Goal: Task Accomplishment & Management: Manage account settings

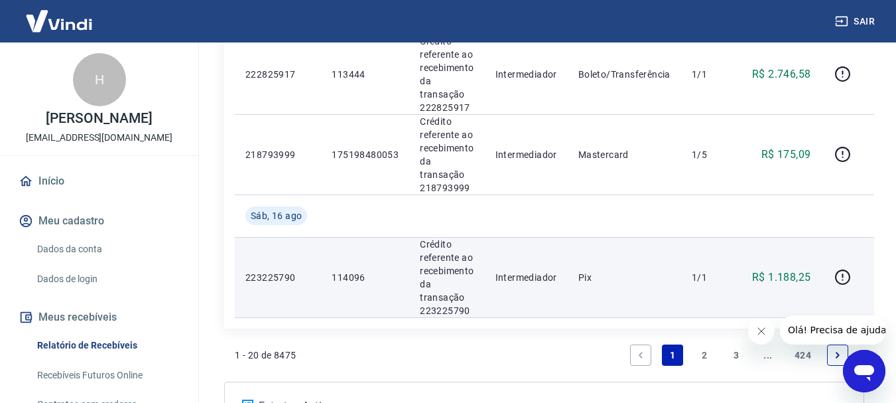
scroll to position [1830, 0]
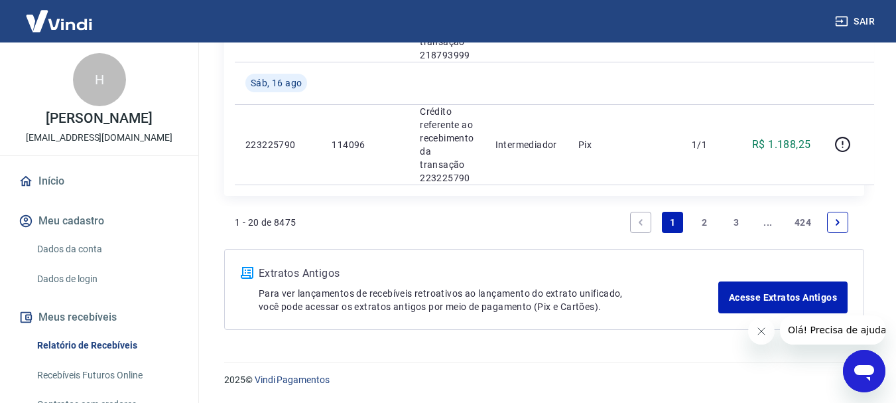
click at [837, 220] on icon "Next page" at bounding box center [838, 222] width 4 height 6
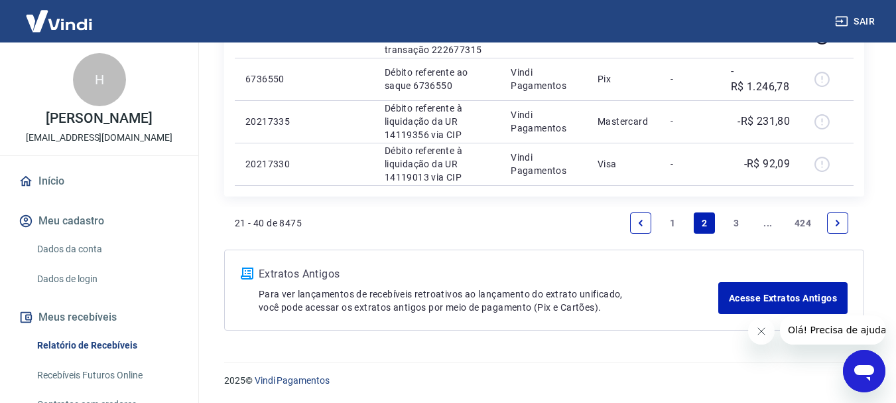
scroll to position [1128, 0]
click at [833, 221] on icon "Next page" at bounding box center [837, 222] width 9 height 9
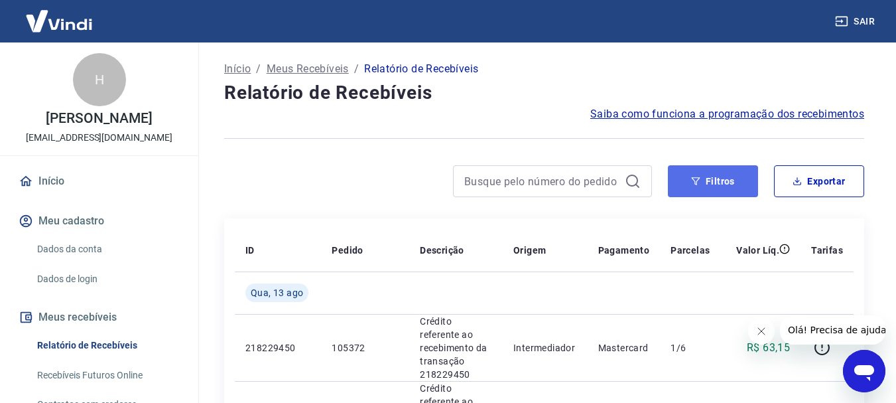
click at [720, 180] on button "Filtros" at bounding box center [713, 181] width 90 height 32
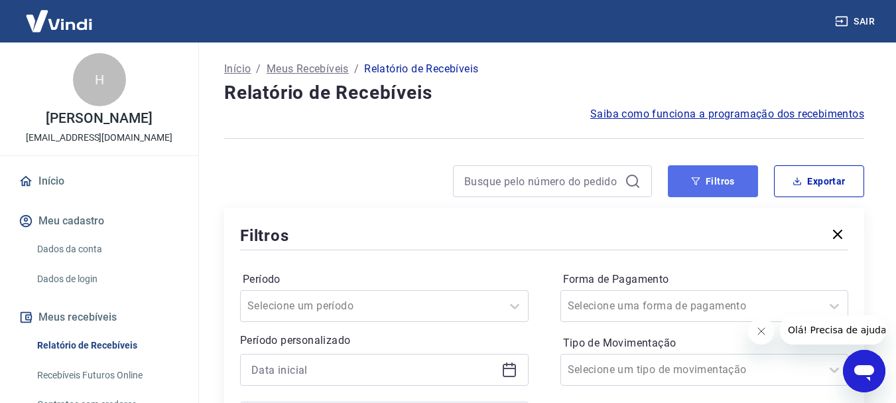
click at [710, 185] on button "Filtros" at bounding box center [713, 181] width 90 height 32
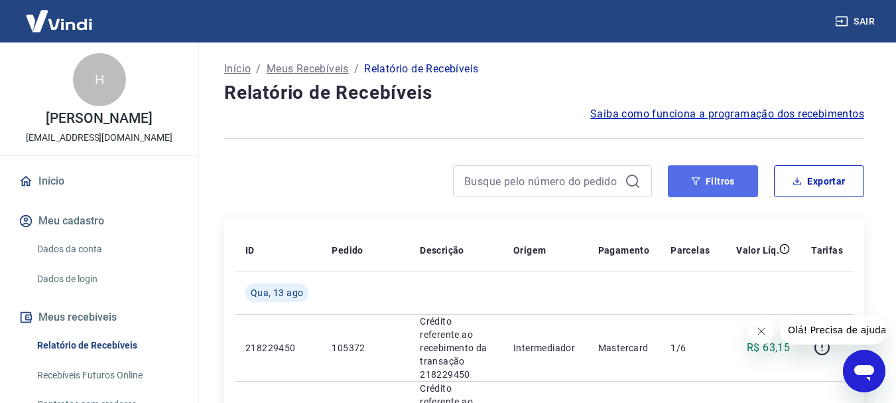
click at [716, 170] on button "Filtros" at bounding box center [713, 181] width 90 height 32
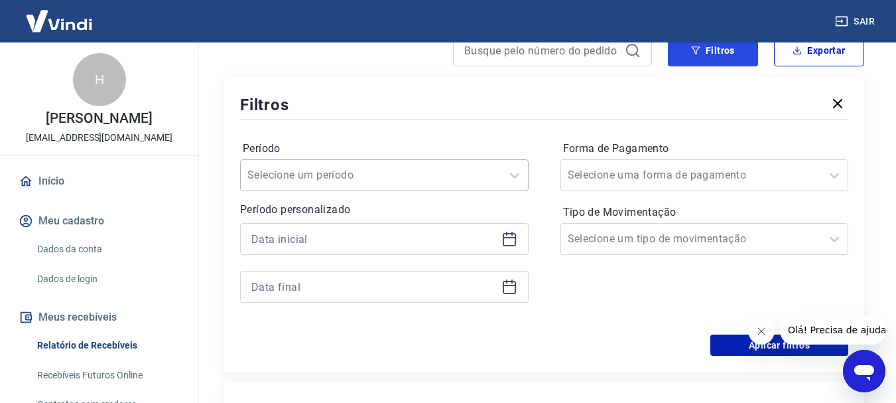
scroll to position [133, 0]
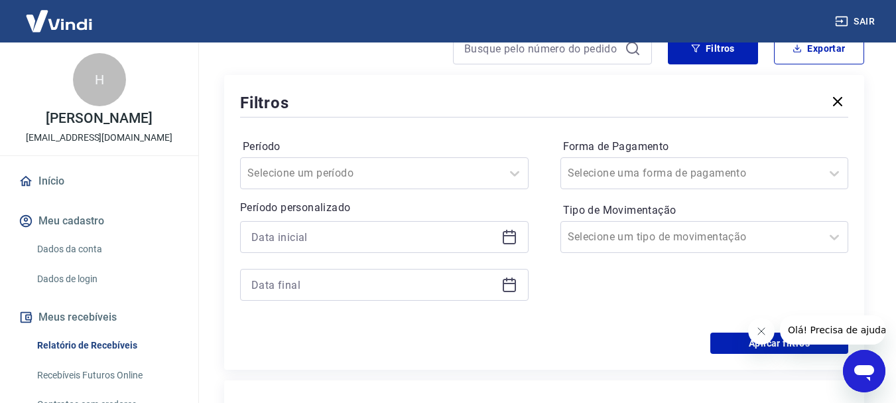
click at [513, 239] on icon at bounding box center [509, 237] width 16 height 16
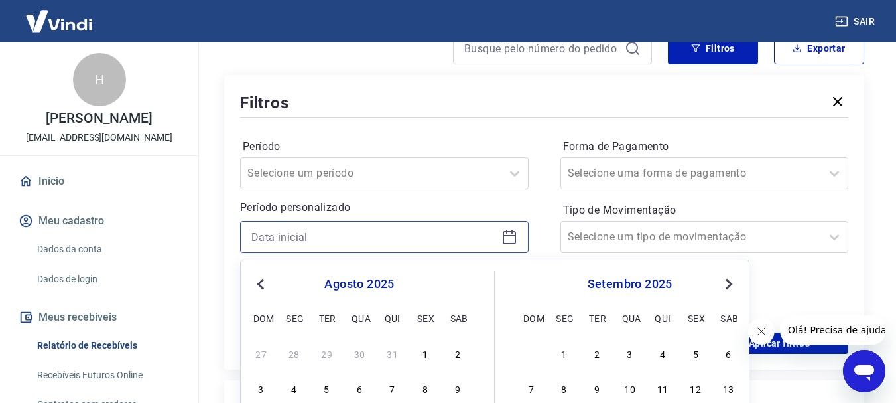
scroll to position [332, 0]
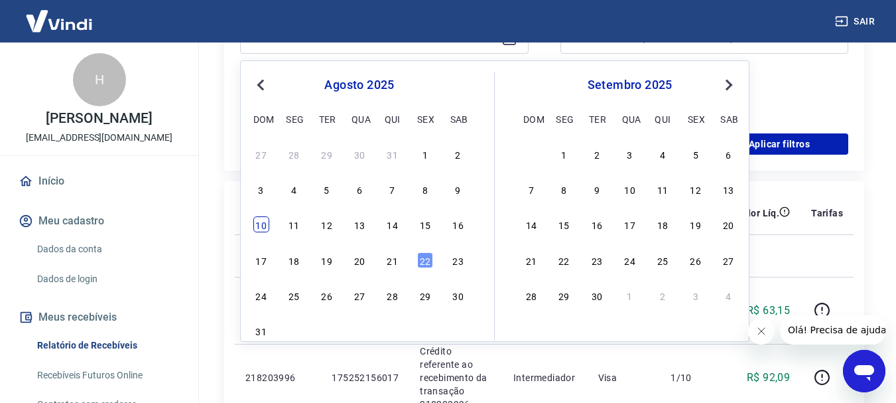
click at [265, 224] on div "10" at bounding box center [261, 224] width 16 height 16
type input "[DATE]"
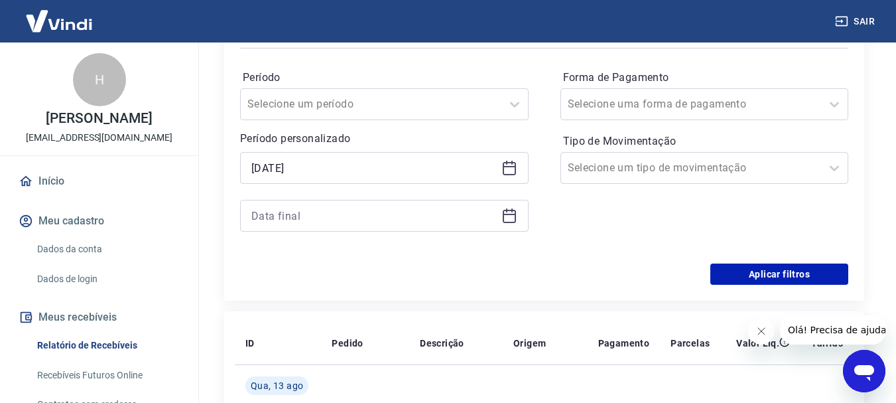
scroll to position [199, 0]
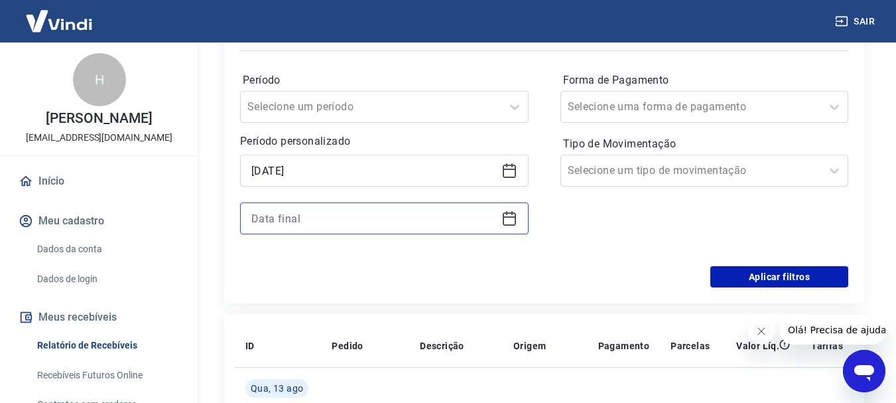
click at [290, 210] on input at bounding box center [373, 218] width 245 height 20
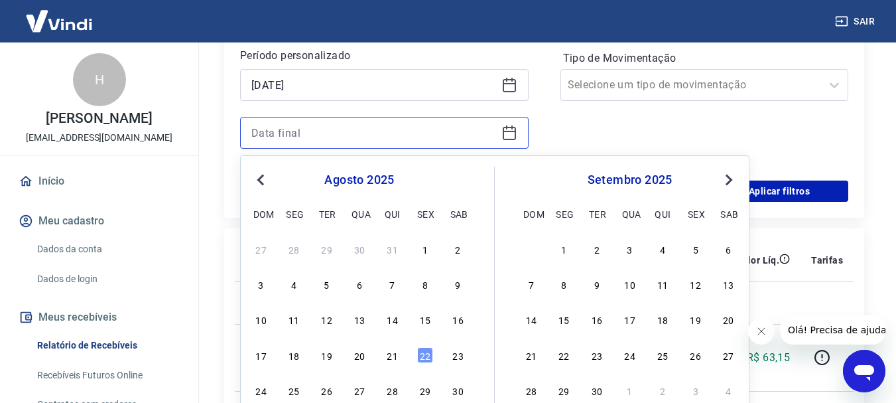
scroll to position [332, 0]
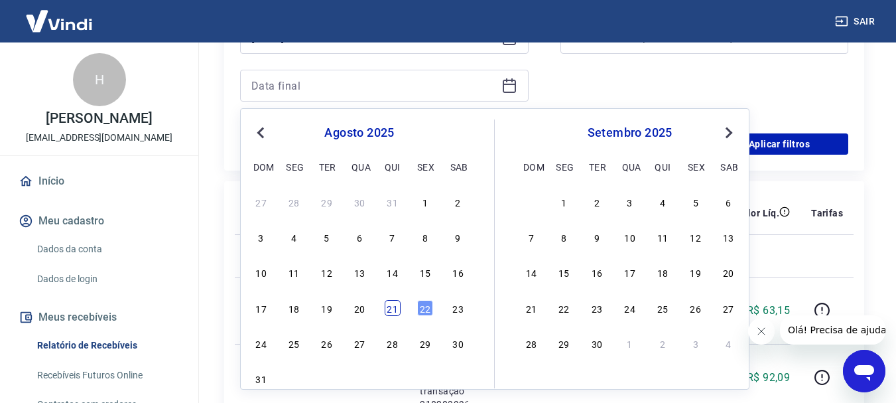
click at [391, 309] on div "21" at bounding box center [393, 308] width 16 height 16
type input "[DATE]"
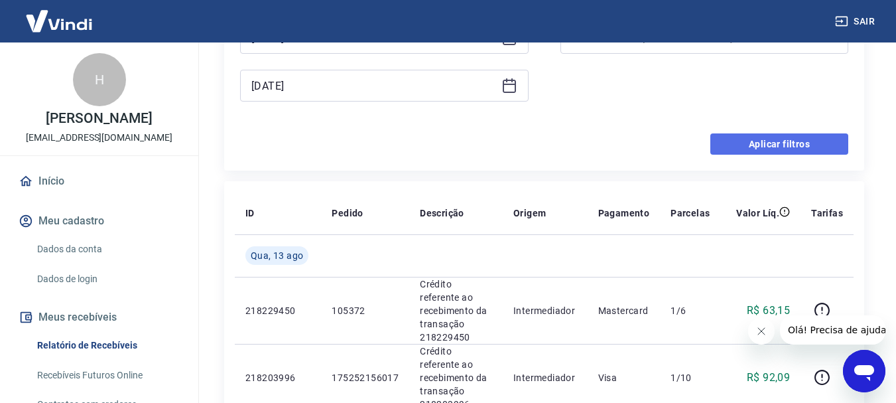
click at [760, 137] on button "Aplicar filtros" at bounding box center [779, 143] width 138 height 21
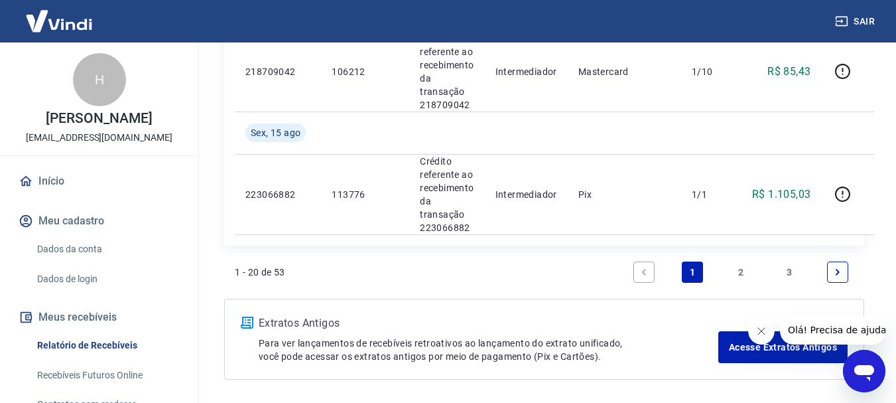
scroll to position [1791, 0]
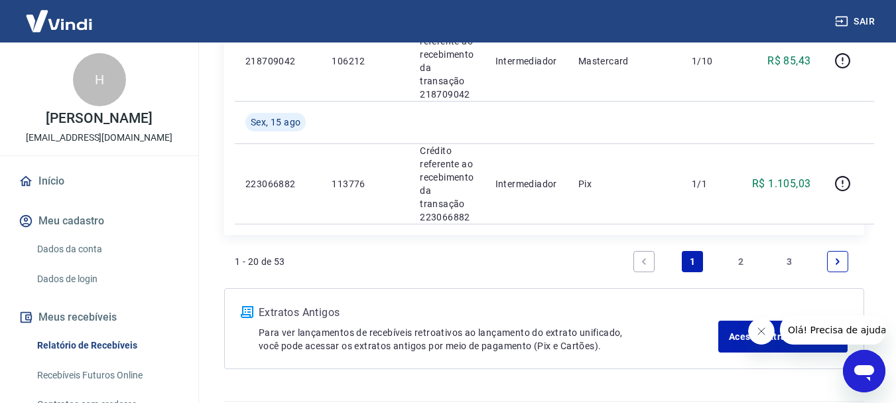
click at [789, 260] on link "3" at bounding box center [789, 261] width 21 height 21
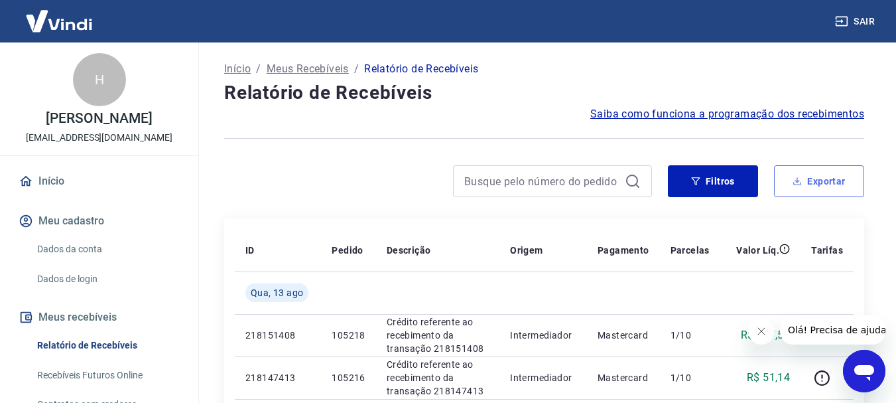
click at [832, 171] on button "Exportar" at bounding box center [819, 181] width 90 height 32
type input "[DATE]"
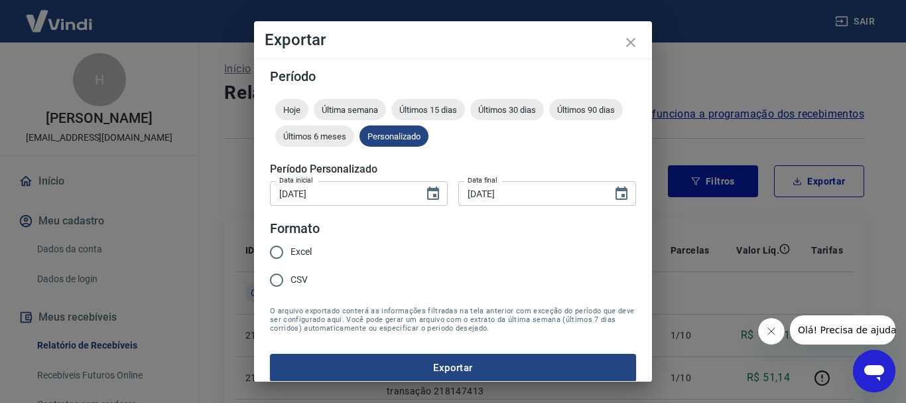
click at [281, 255] on input "Excel" at bounding box center [277, 252] width 28 height 28
radio input "true"
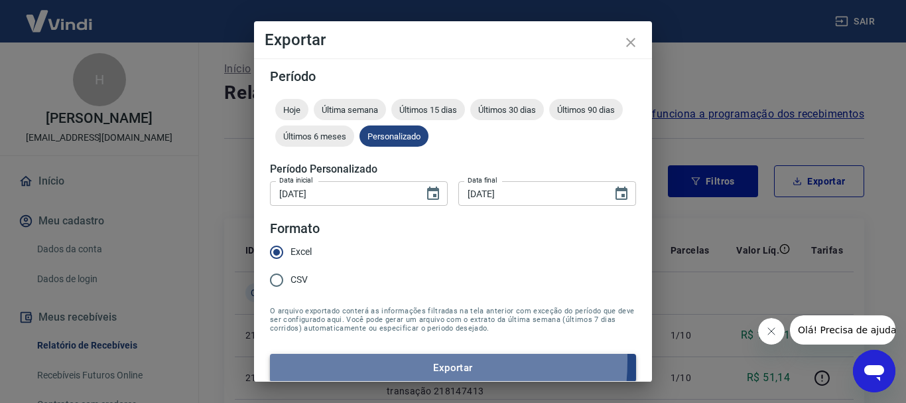
click at [379, 360] on button "Exportar" at bounding box center [453, 368] width 366 height 28
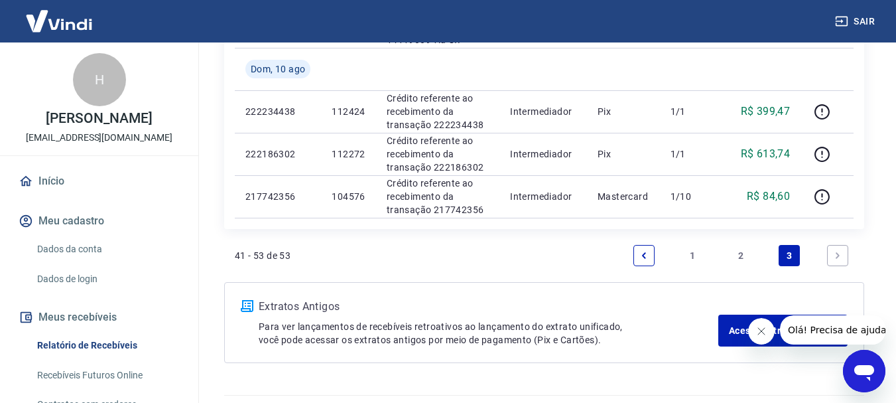
scroll to position [809, 0]
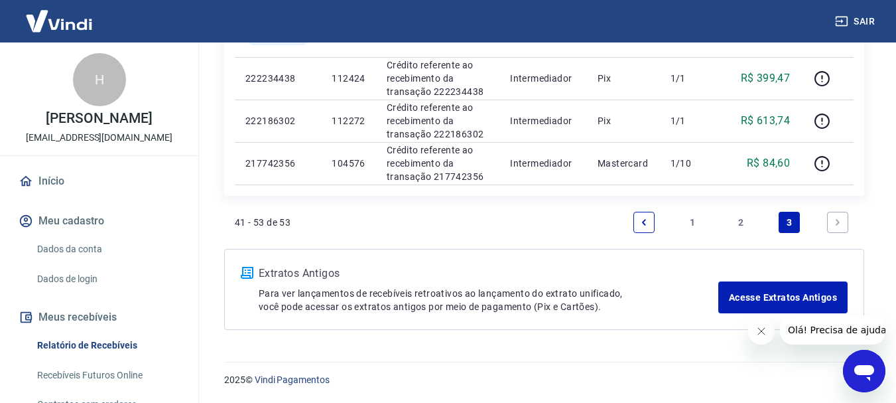
click at [746, 220] on link "2" at bounding box center [740, 222] width 21 height 21
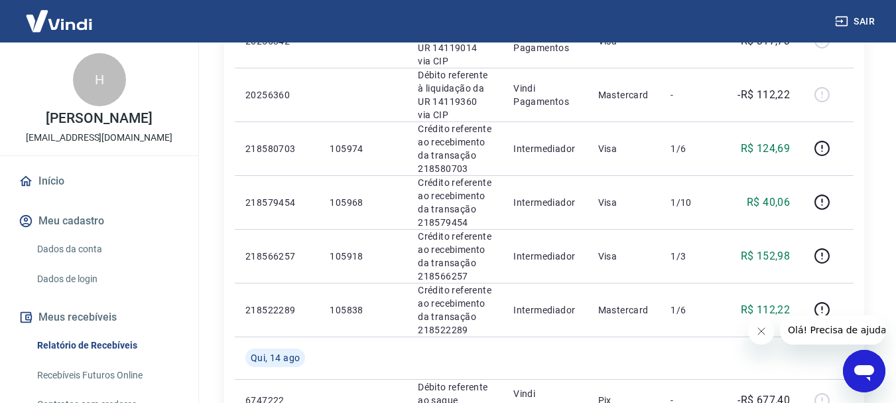
scroll to position [297, 0]
